Goal: Transaction & Acquisition: Book appointment/travel/reservation

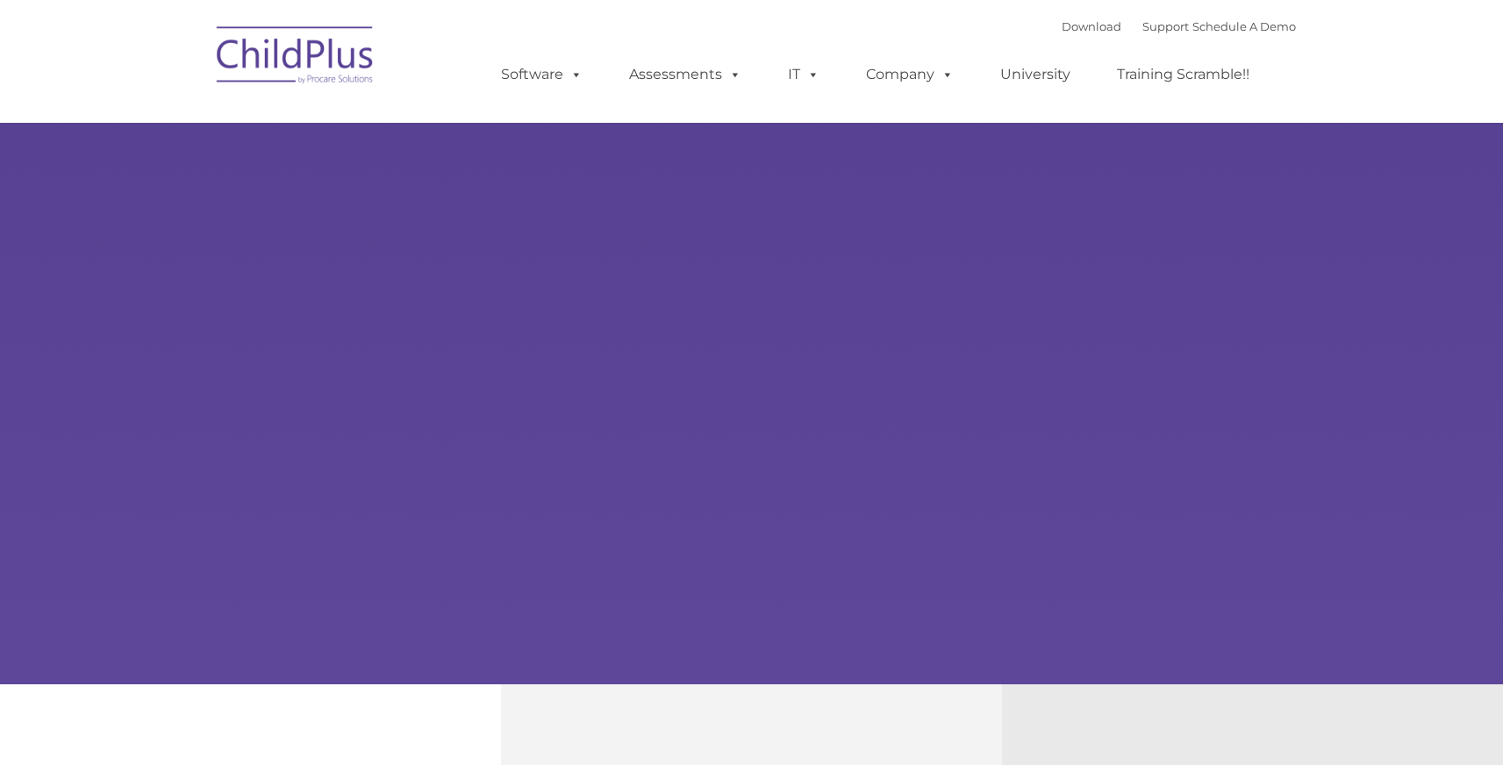
type input ""
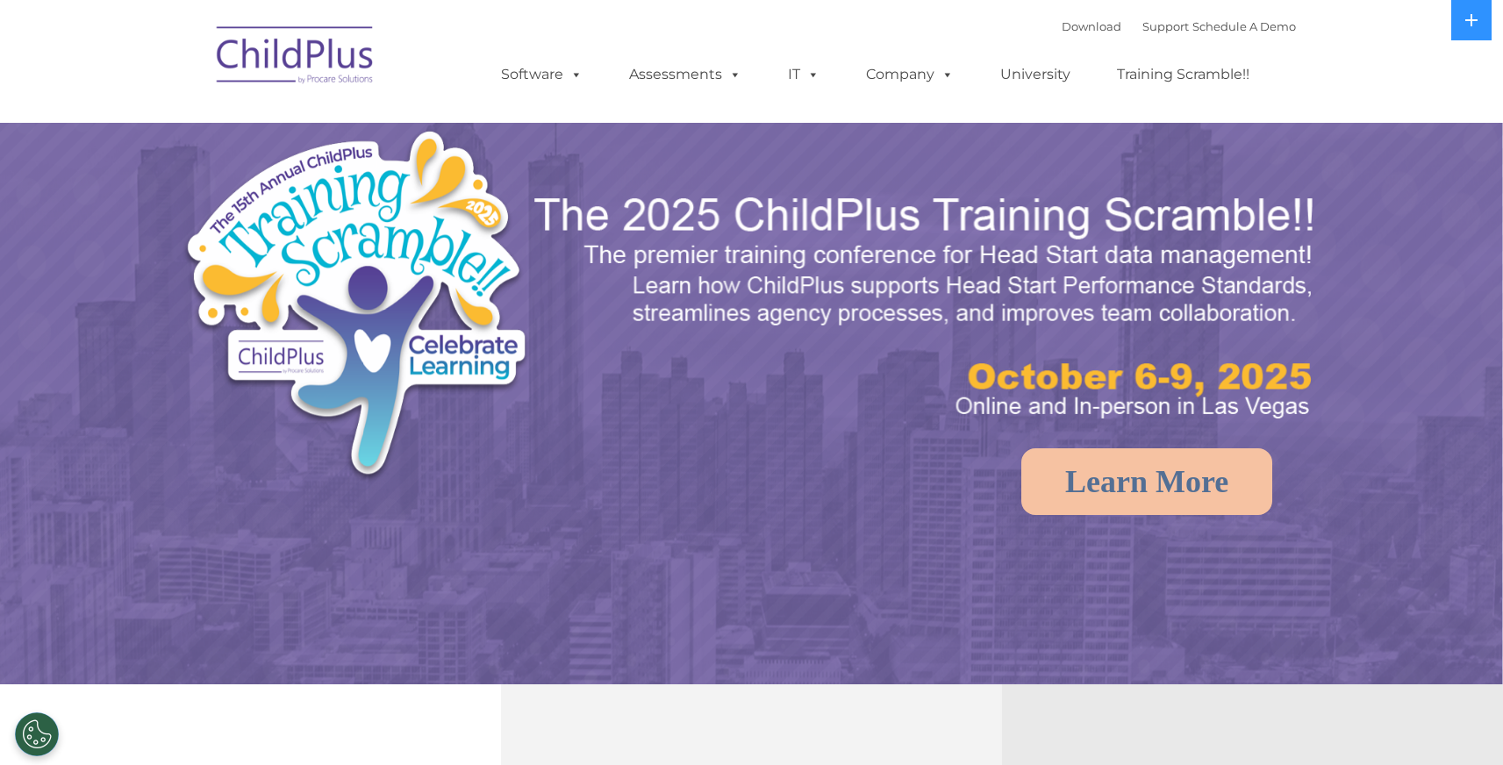
select select "MEDIUM"
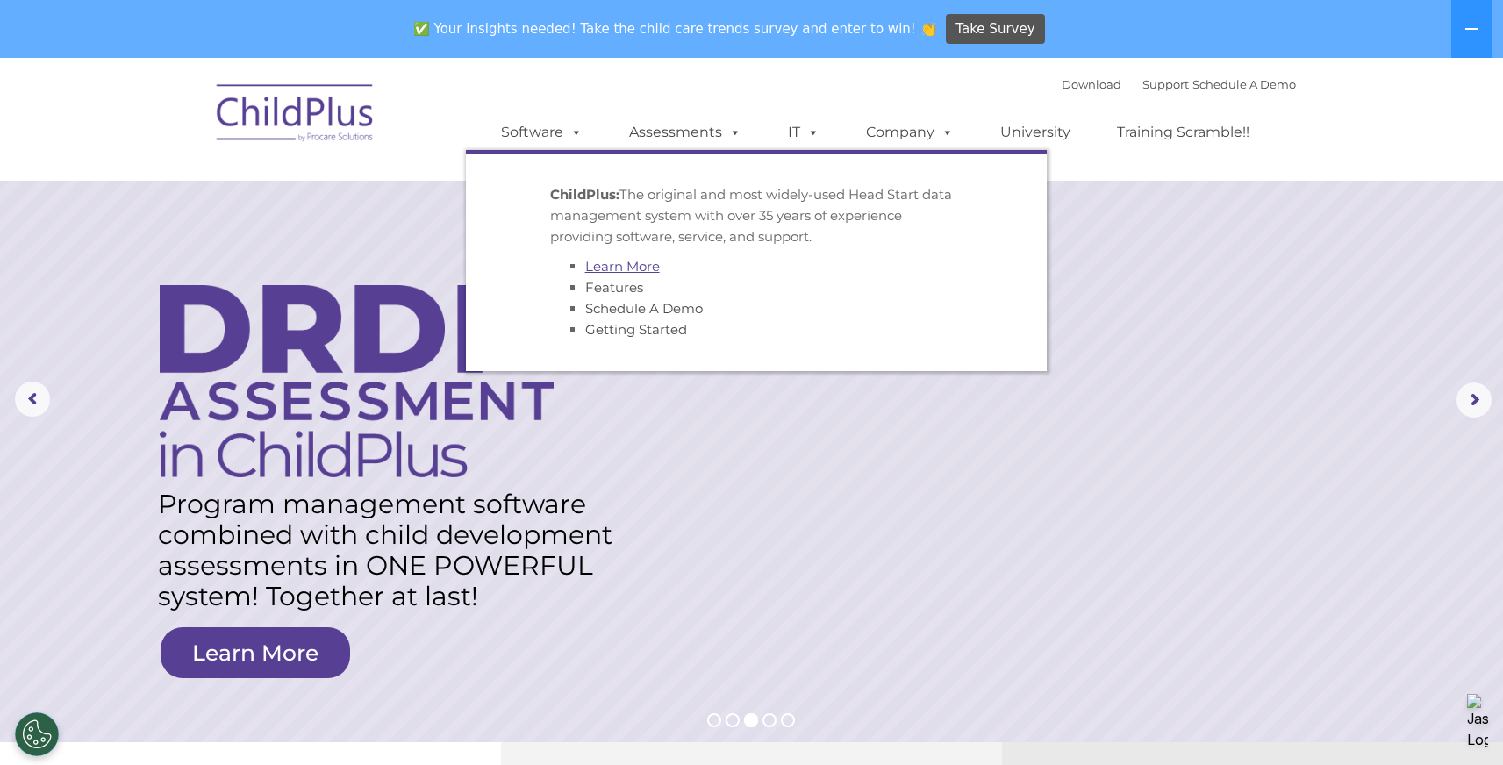
click at [614, 267] on link "Learn More" at bounding box center [622, 266] width 75 height 17
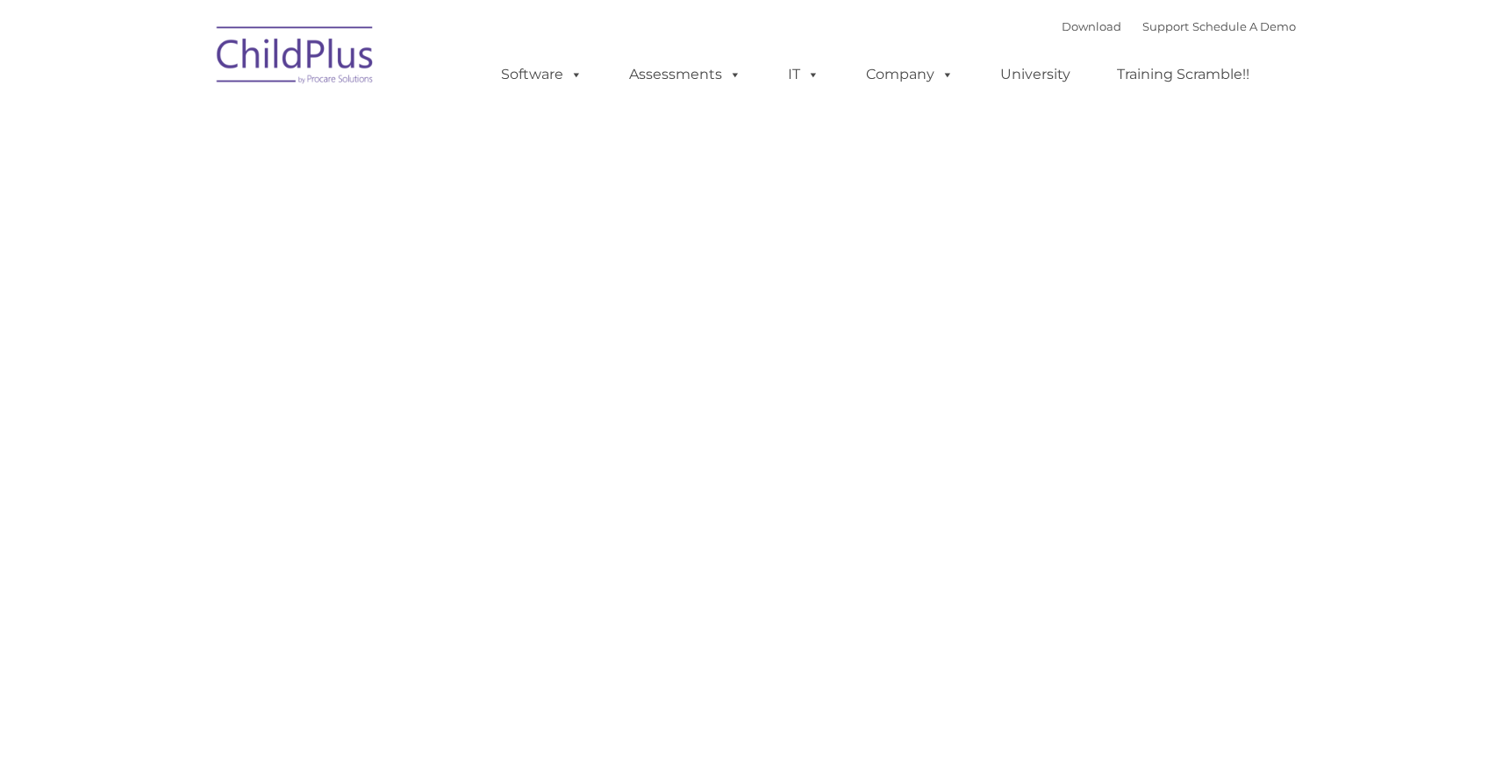
type input ""
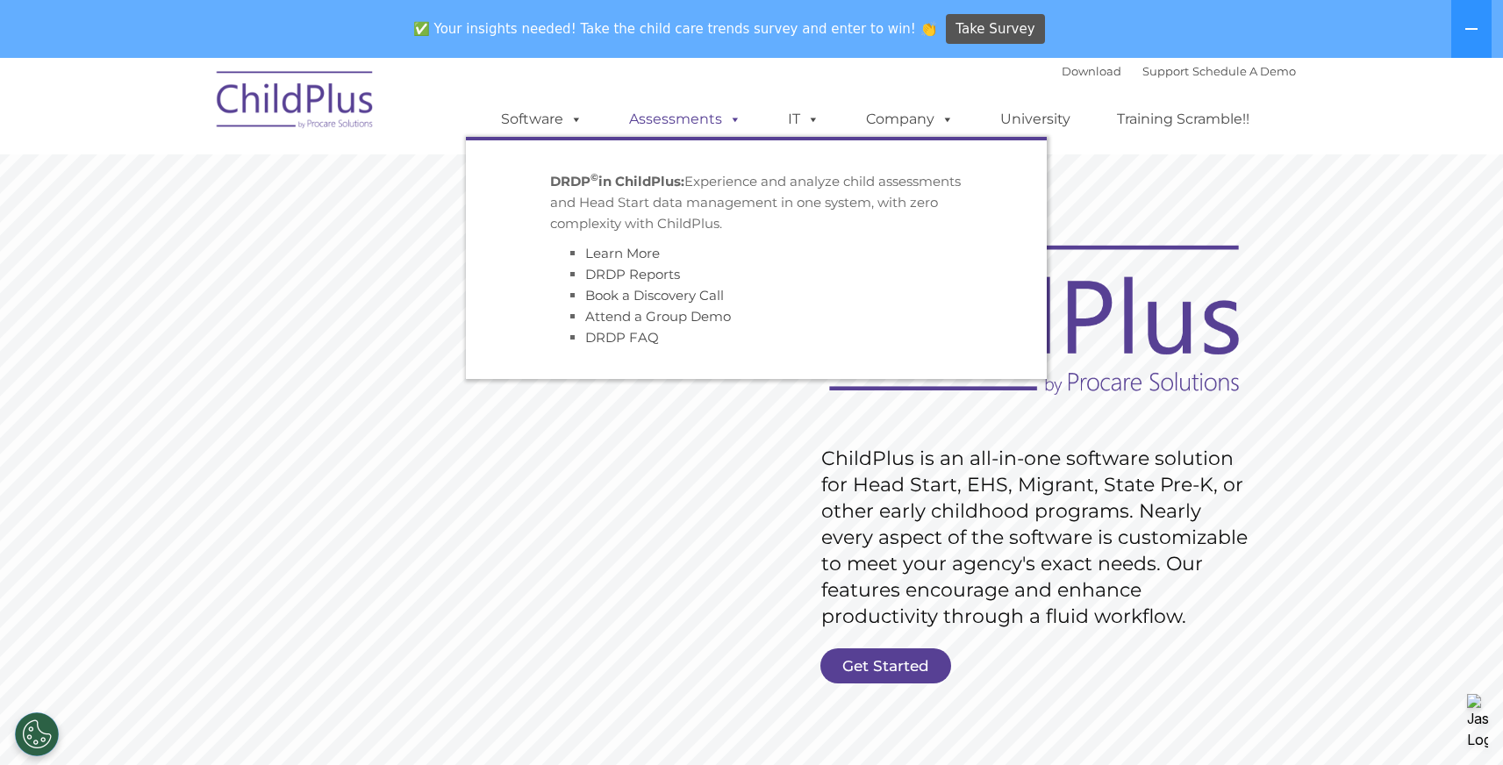
click at [644, 118] on link "Assessments" at bounding box center [685, 119] width 147 height 35
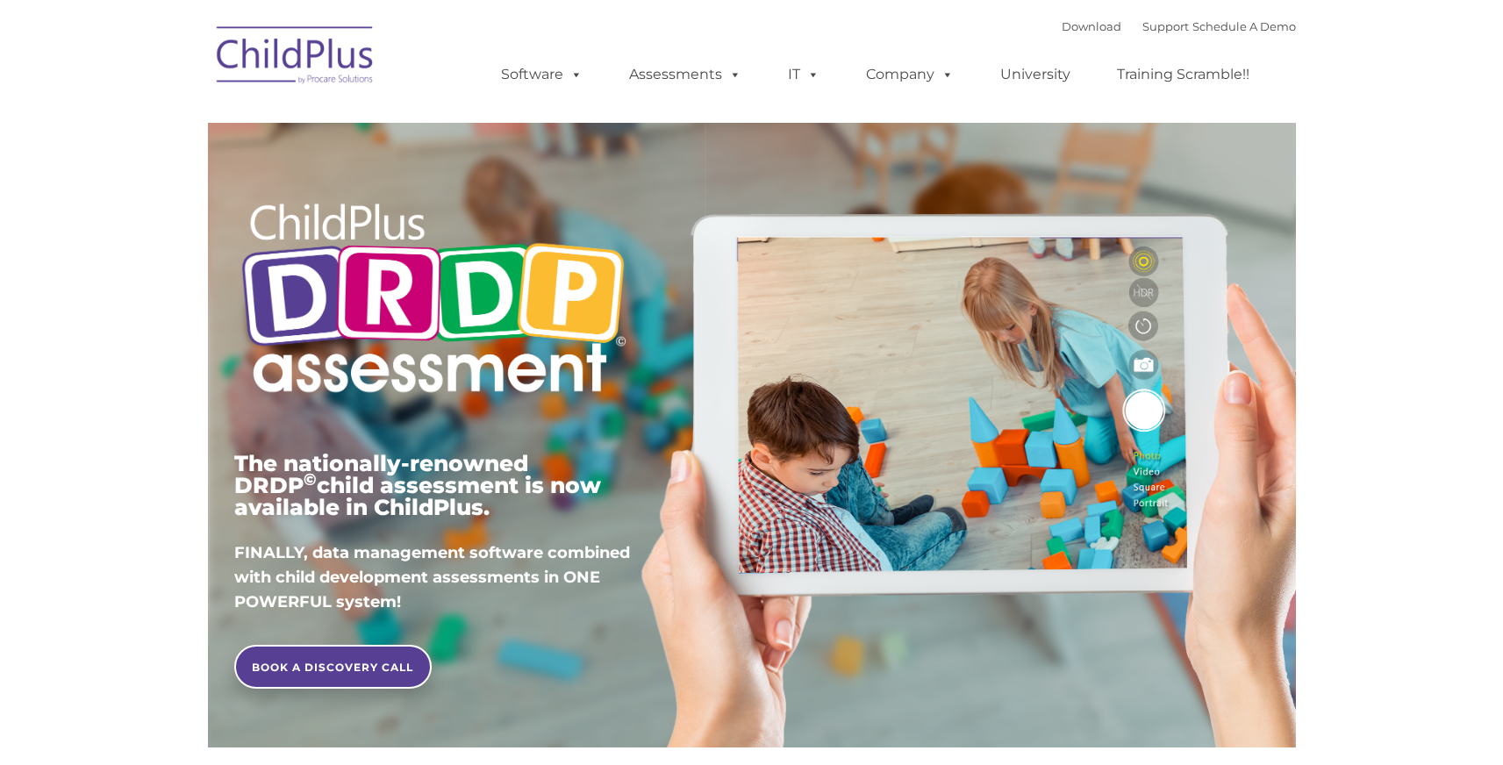
type input ""
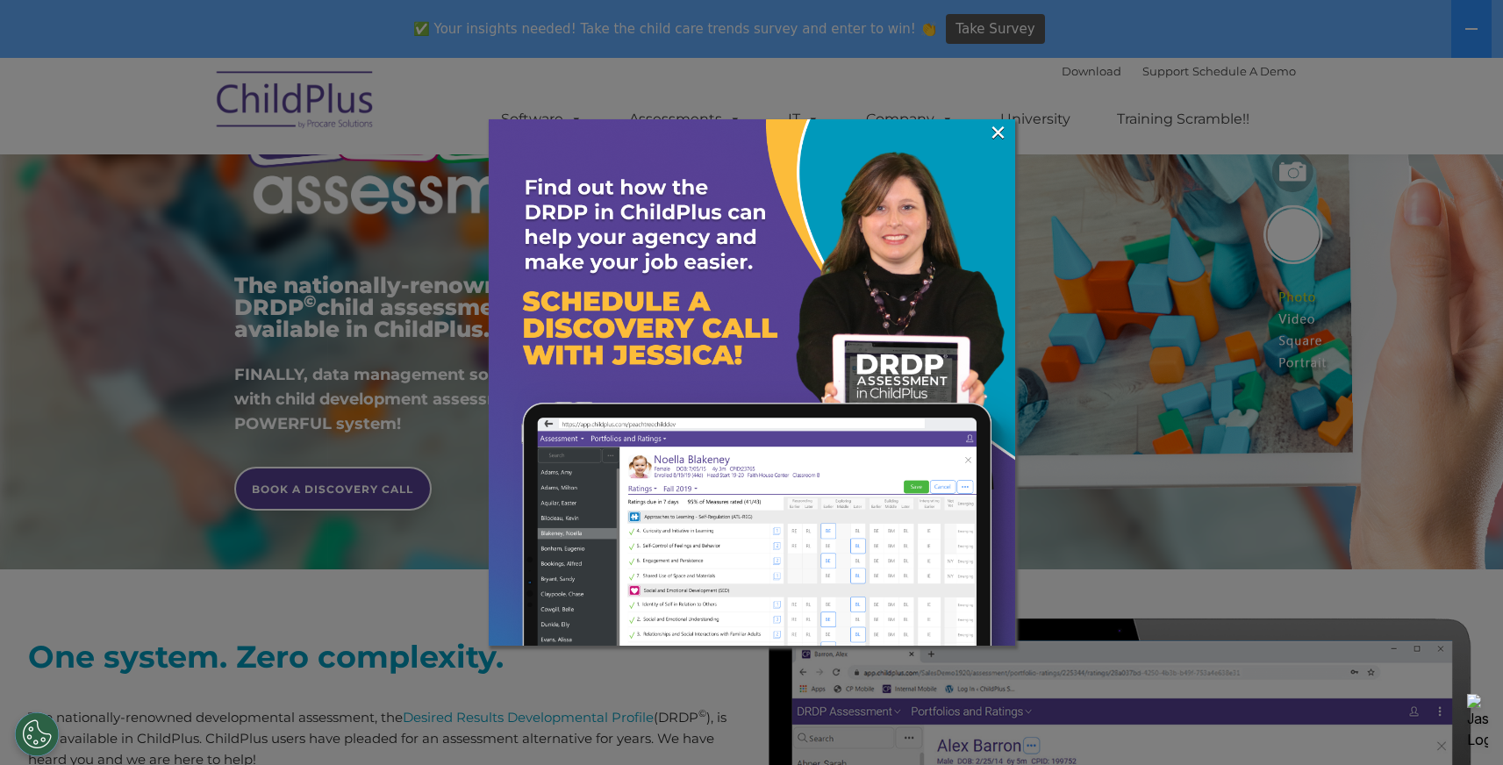
scroll to position [193, 0]
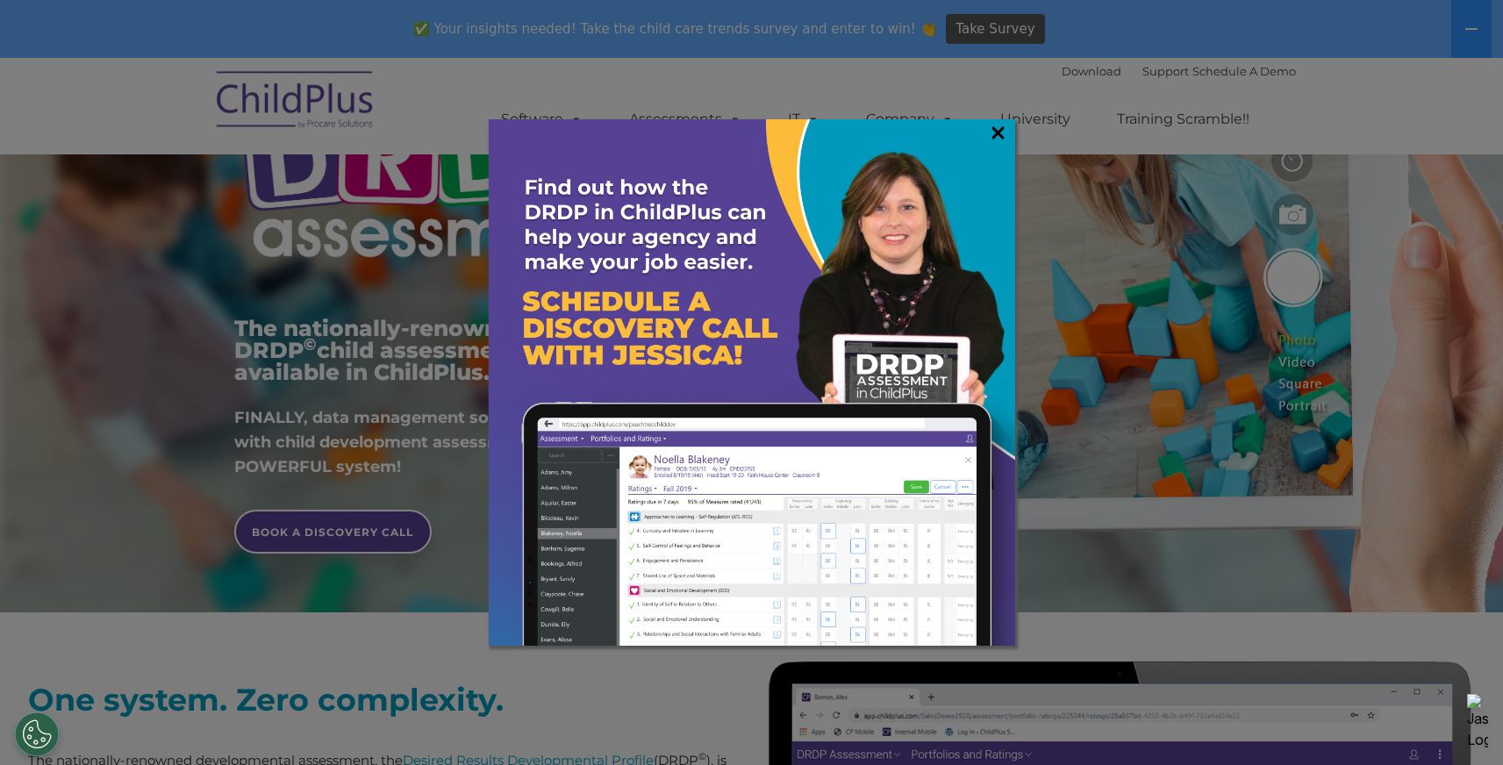
click at [1001, 129] on link "×" at bounding box center [998, 133] width 20 height 18
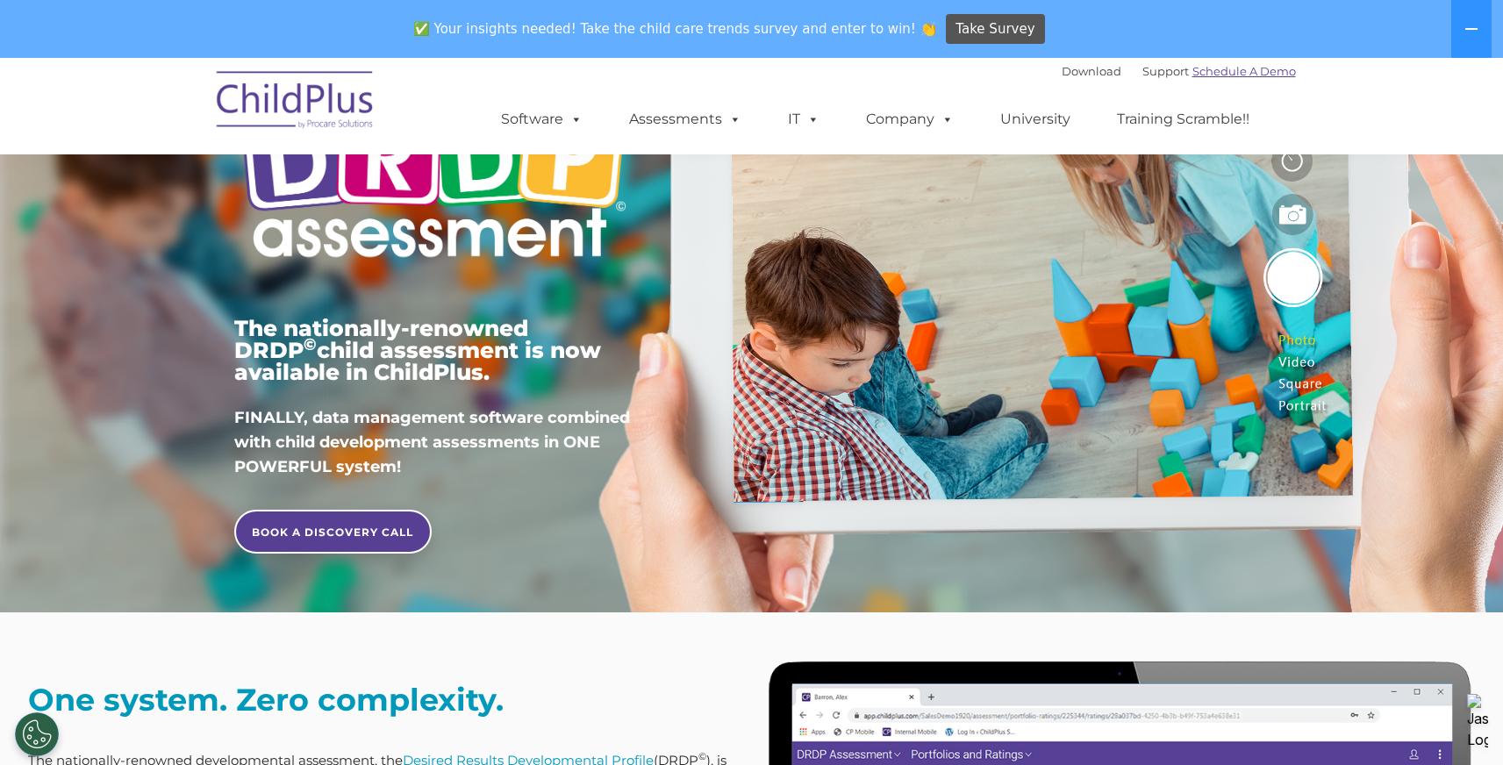
click at [1240, 77] on link "Schedule A Demo" at bounding box center [1244, 71] width 104 height 14
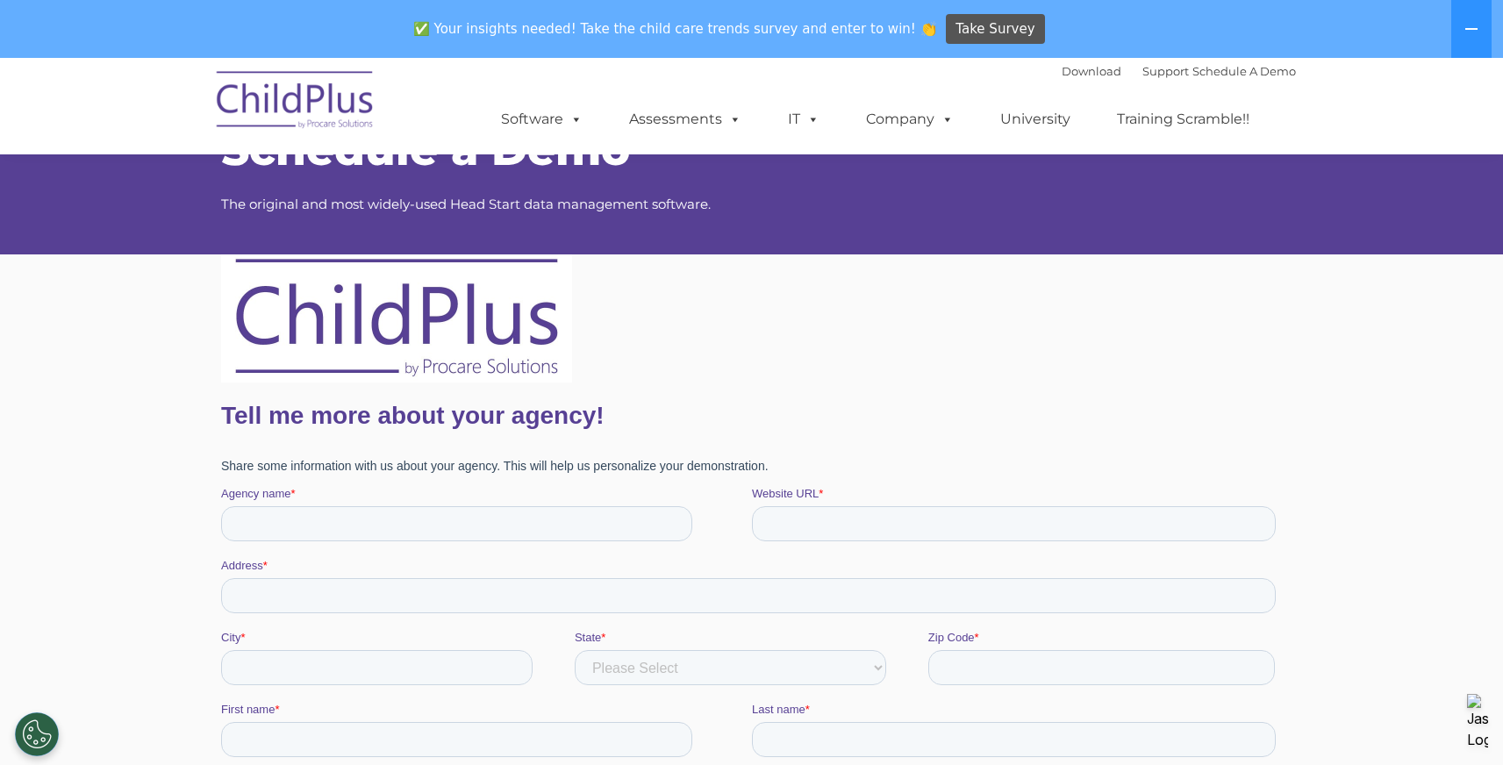
scroll to position [53, 0]
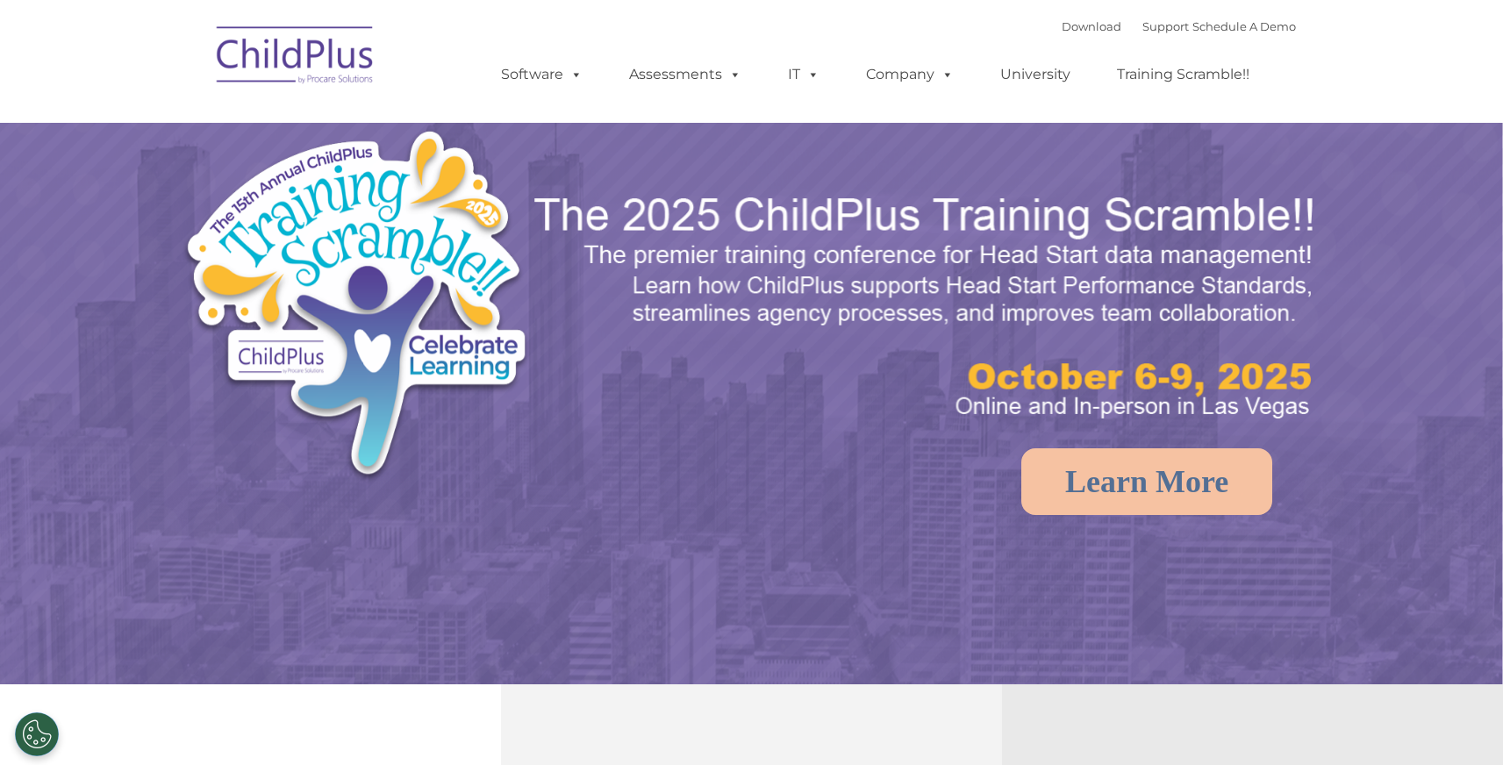
select select "MEDIUM"
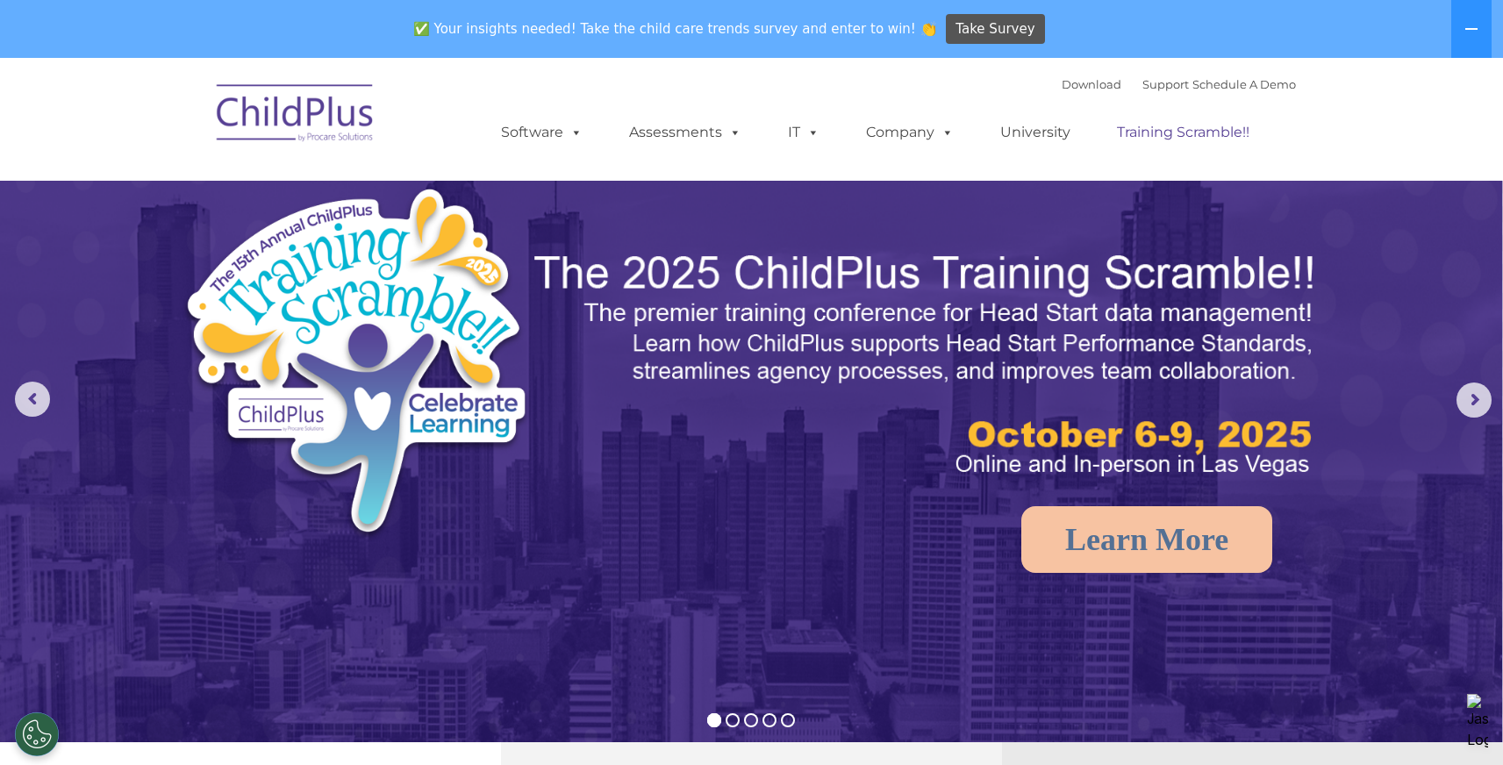
click at [1170, 132] on link "Training Scramble!!" at bounding box center [1183, 132] width 168 height 35
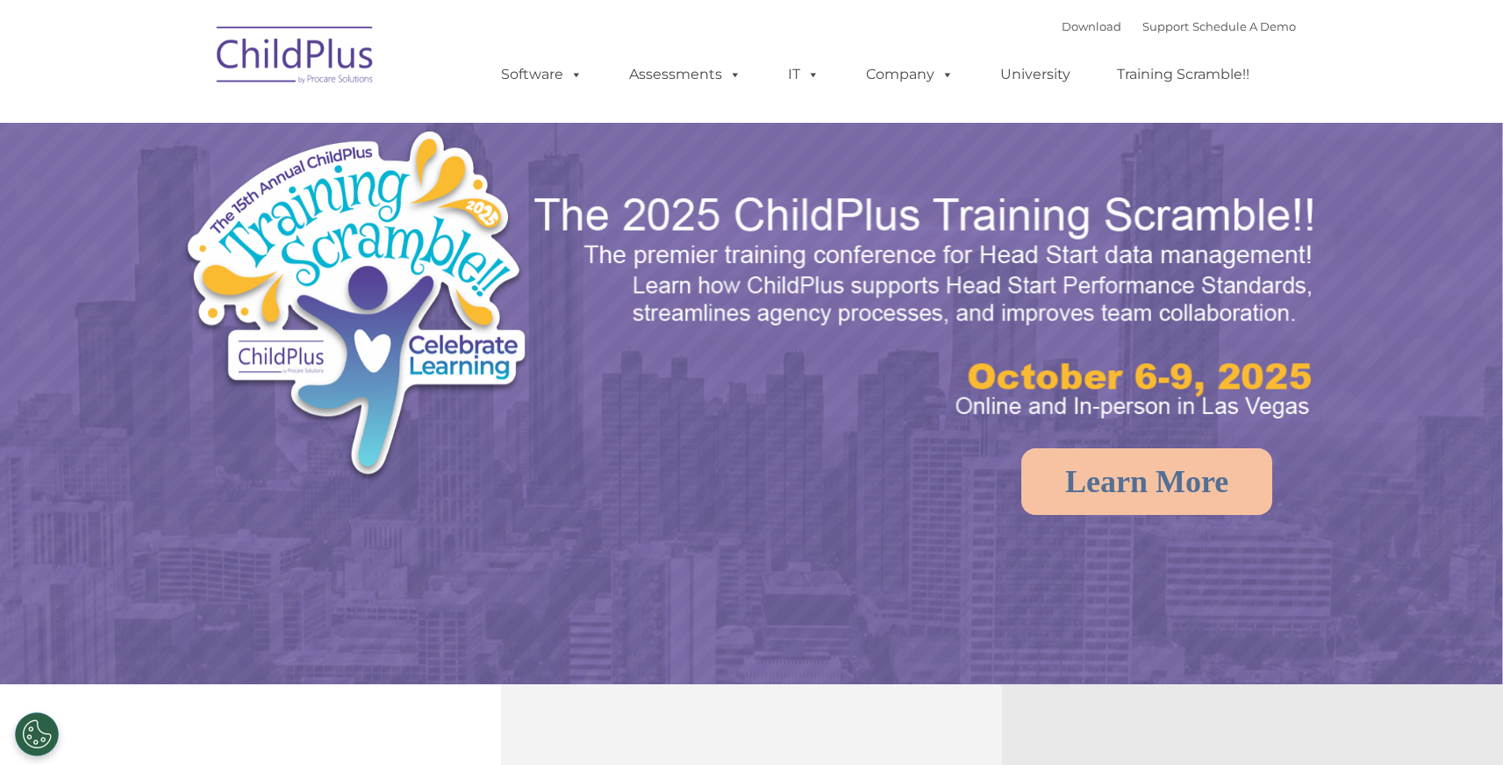
select select "MEDIUM"
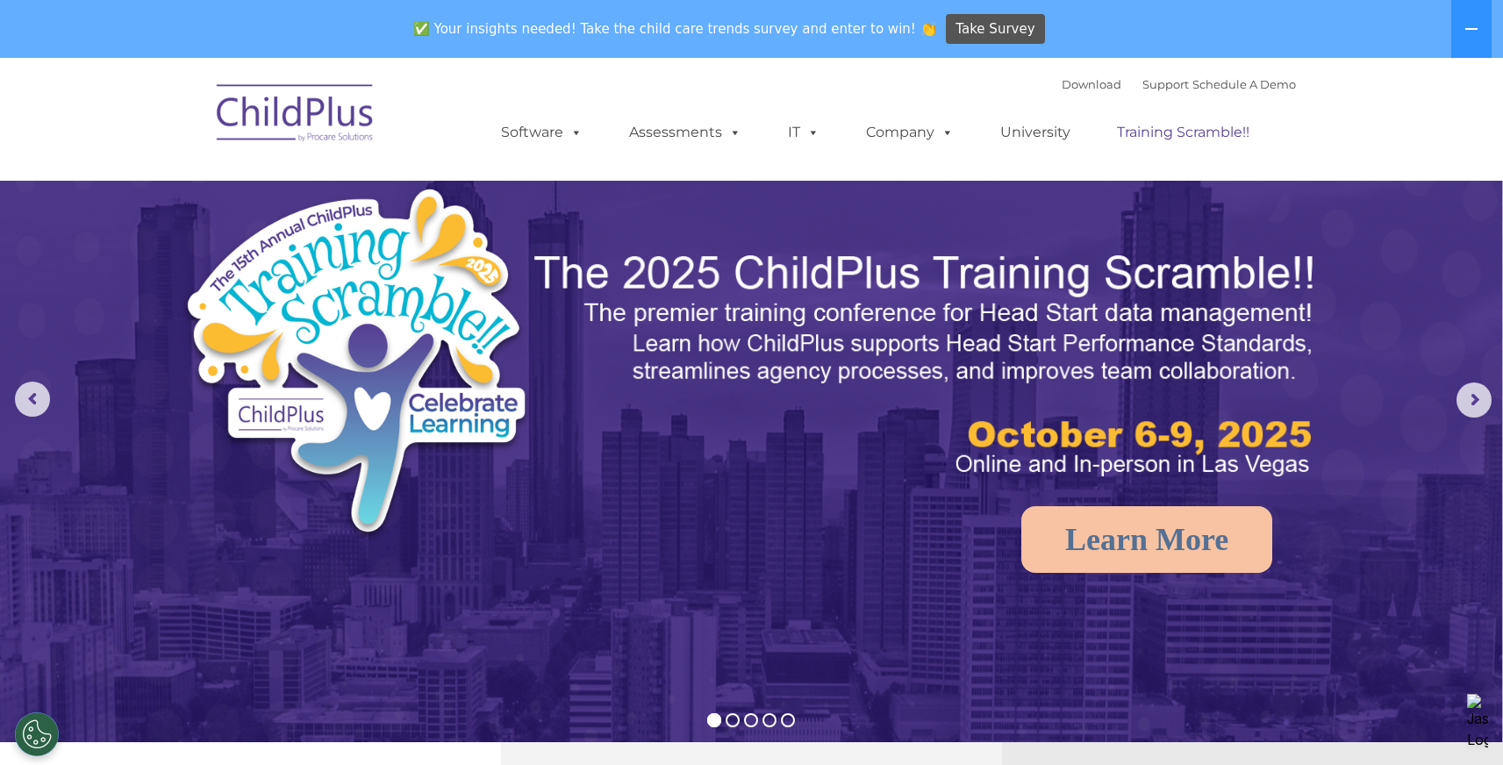
click at [1173, 133] on link "Training Scramble!!" at bounding box center [1183, 132] width 168 height 35
